Goal: Task Accomplishment & Management: Manage account settings

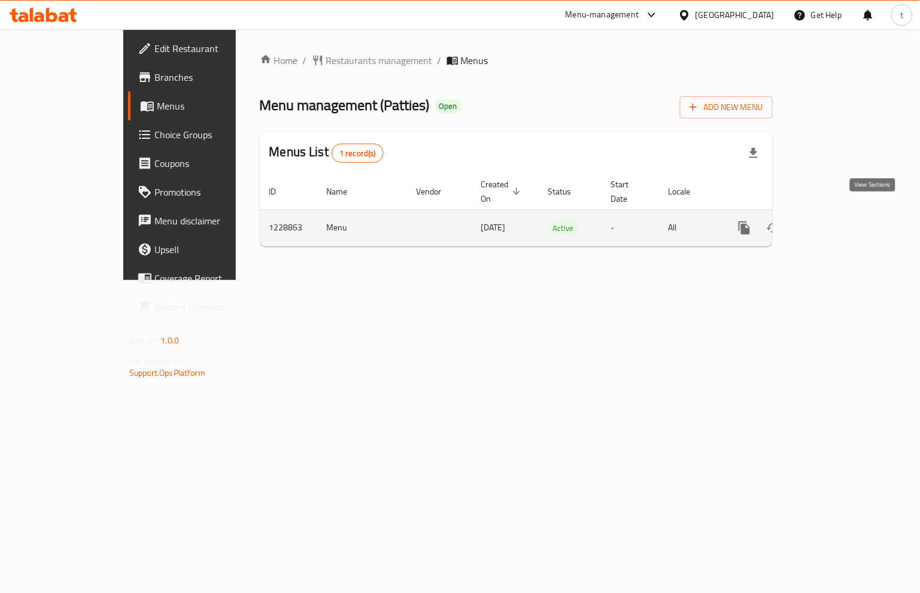
click at [838, 221] on icon "enhanced table" at bounding box center [831, 228] width 14 height 14
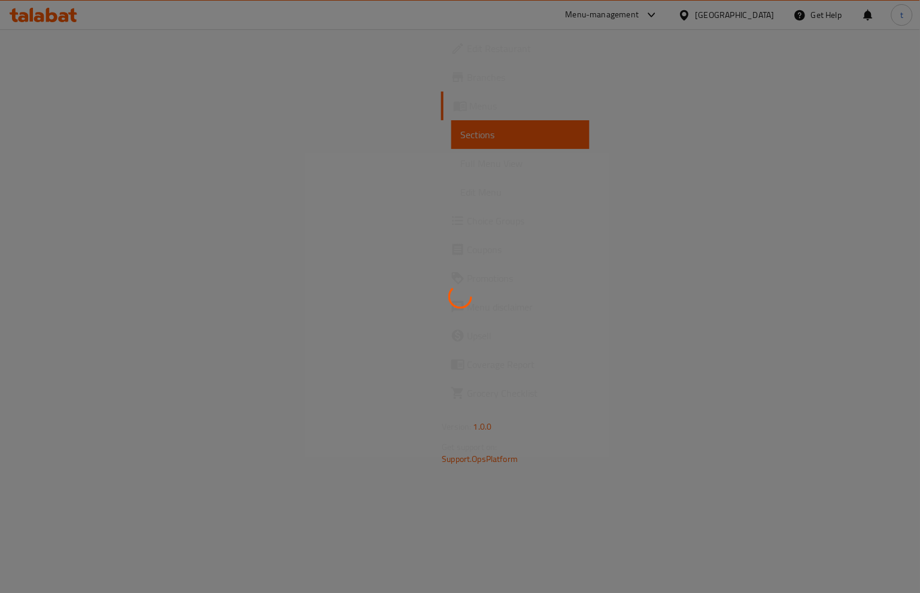
click at [81, 215] on div at bounding box center [460, 296] width 920 height 593
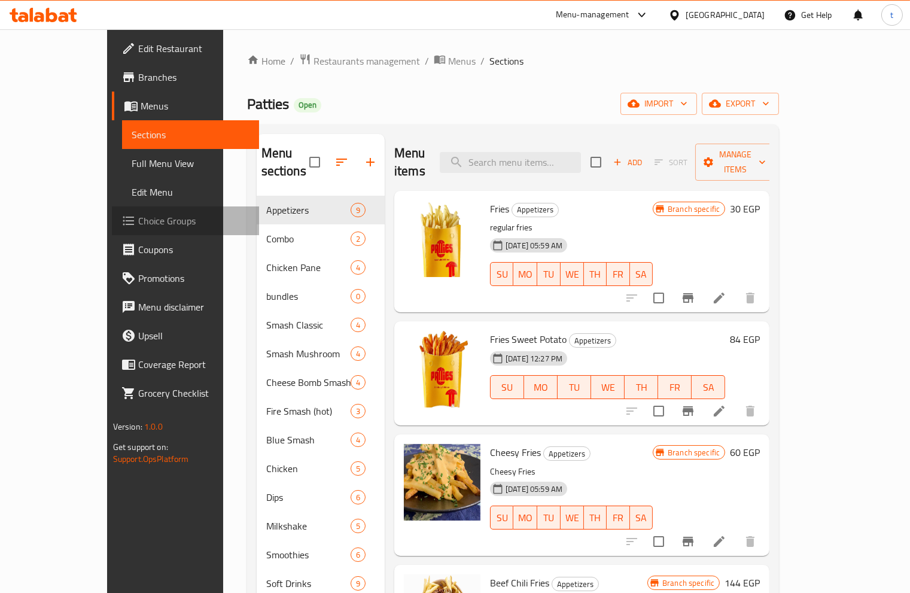
click at [138, 217] on span "Choice Groups" at bounding box center [193, 221] width 111 height 14
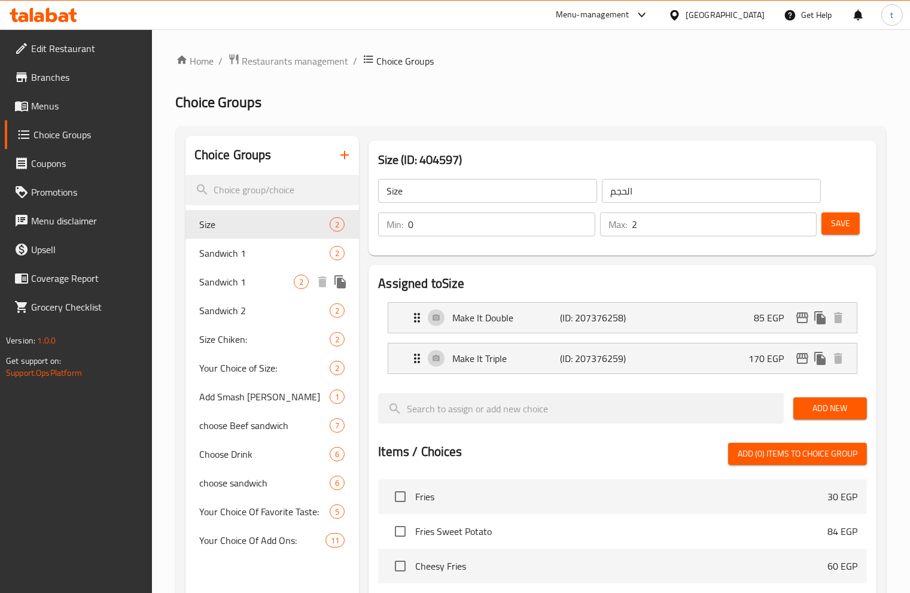
click at [222, 256] on span "Sandwich 1" at bounding box center [265, 253] width 130 height 14
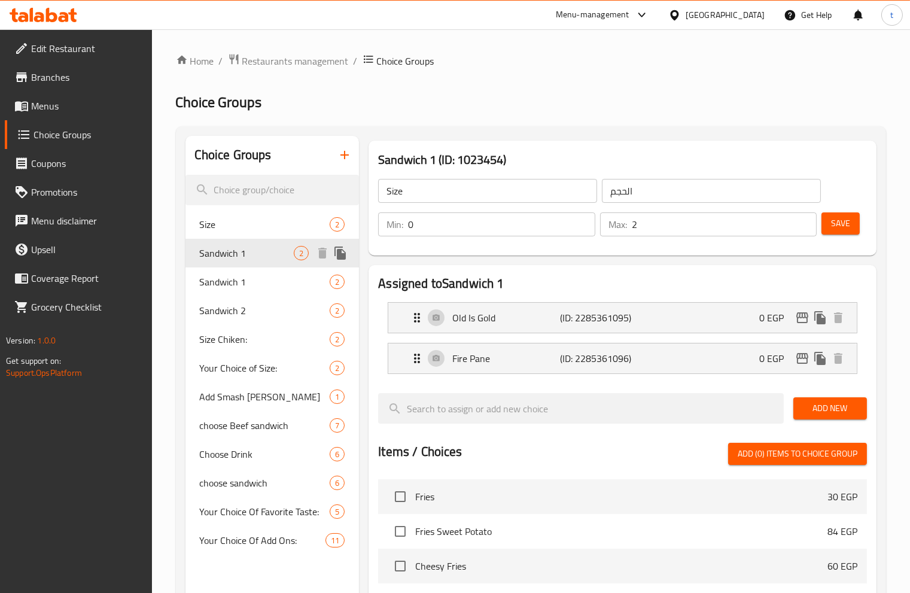
type input "Sandwich 1"
type input "ساندوتش 1"
type input "1"
click at [581, 123] on div "Home / Restaurants management / Choice Groups Choice Groups Choice Groups Size …" at bounding box center [531, 495] width 711 height 885
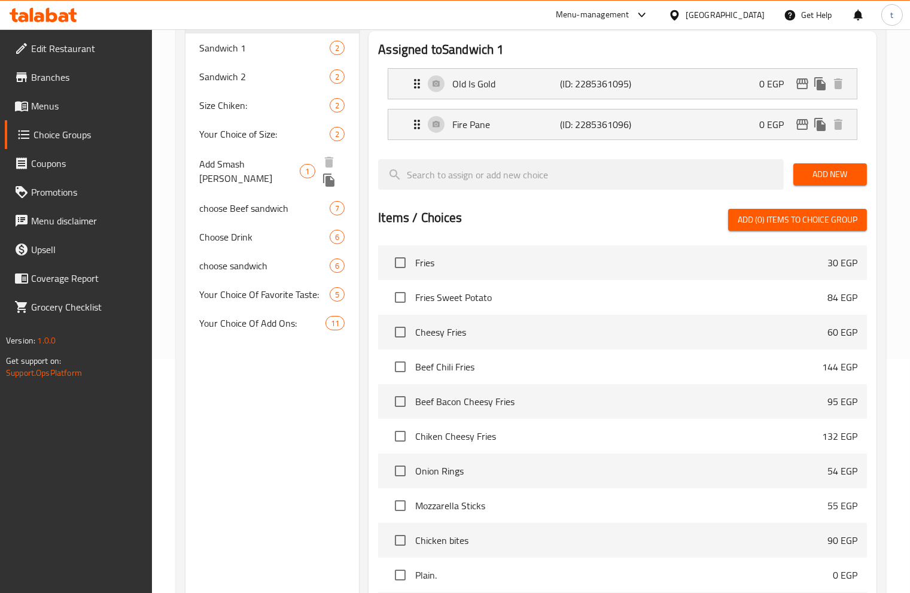
scroll to position [107, 0]
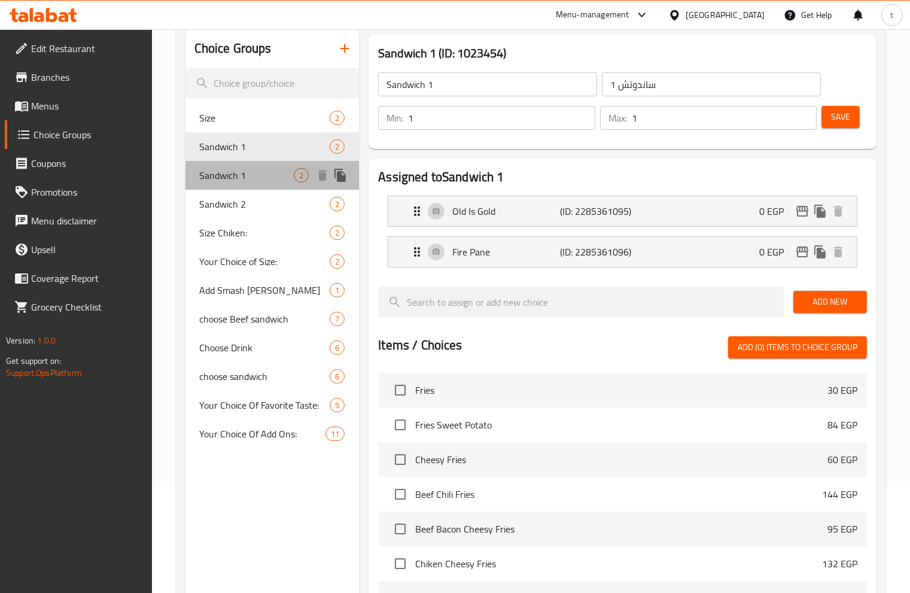
click at [265, 171] on span "Sandwich 1" at bounding box center [247, 175] width 95 height 14
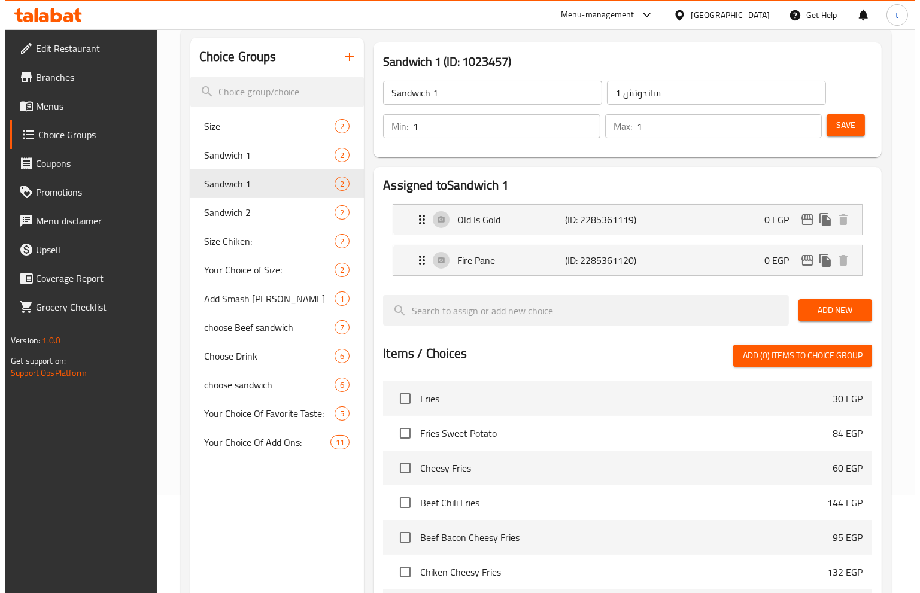
scroll to position [0, 0]
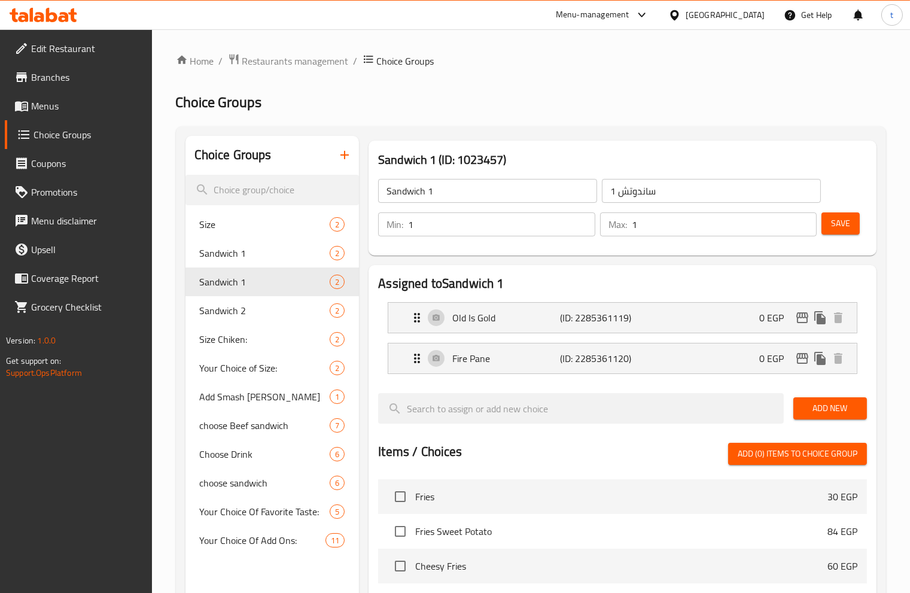
click at [632, 74] on div "Home / Restaurants management / Choice Groups Choice Groups Choice Groups Size …" at bounding box center [531, 495] width 711 height 885
click at [252, 294] on div "Sandwich 1 2" at bounding box center [273, 282] width 174 height 29
click at [257, 308] on span "Sandwich 2" at bounding box center [247, 310] width 95 height 14
type input "Sandwich 2"
type input "ساندوتش 2"
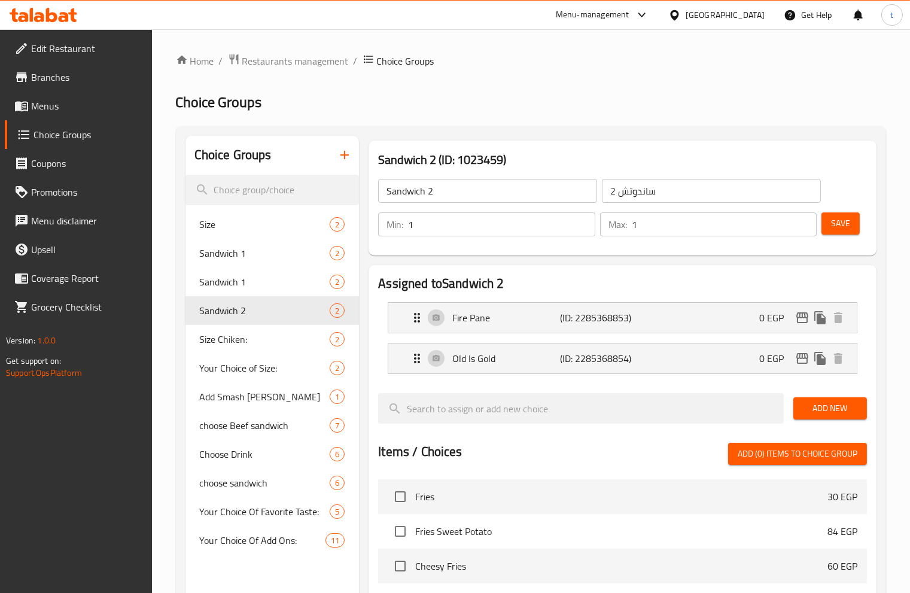
click at [605, 129] on div "Choice Groups Size 2 Sandwich 1 2 Sandwich 1 2 Sandwich 2 2 Size Chiken: 2 Your…" at bounding box center [531, 532] width 711 height 812
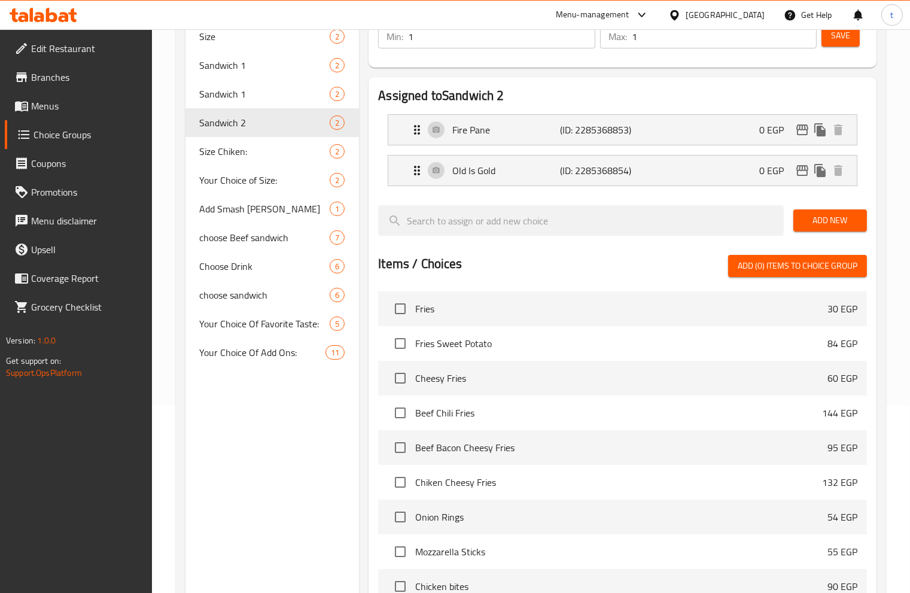
scroll to position [169, 0]
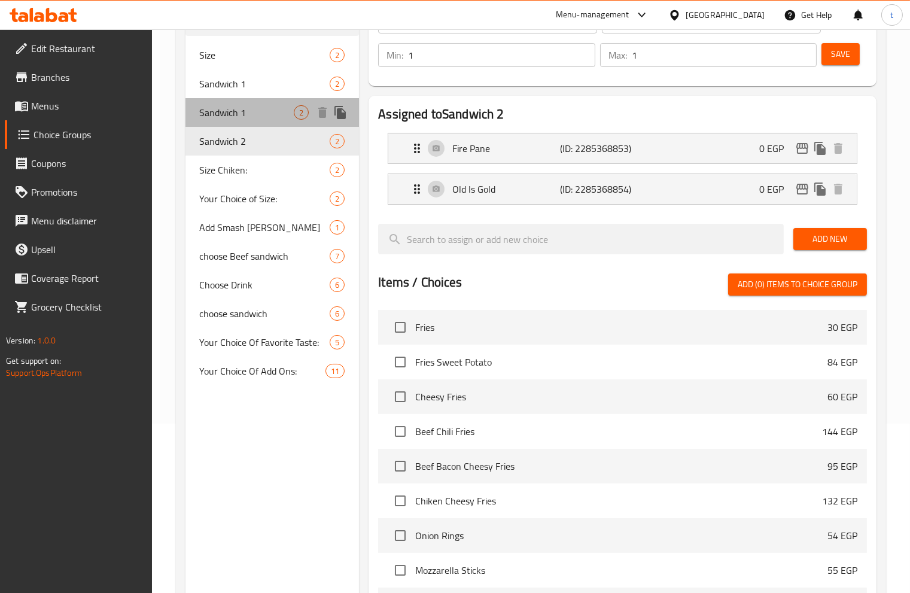
click at [218, 102] on div "Sandwich 1 2" at bounding box center [273, 112] width 174 height 29
type input "Sandwich 1"
type input "ساندوتش 1"
